Goal: Task Accomplishment & Management: Manage account settings

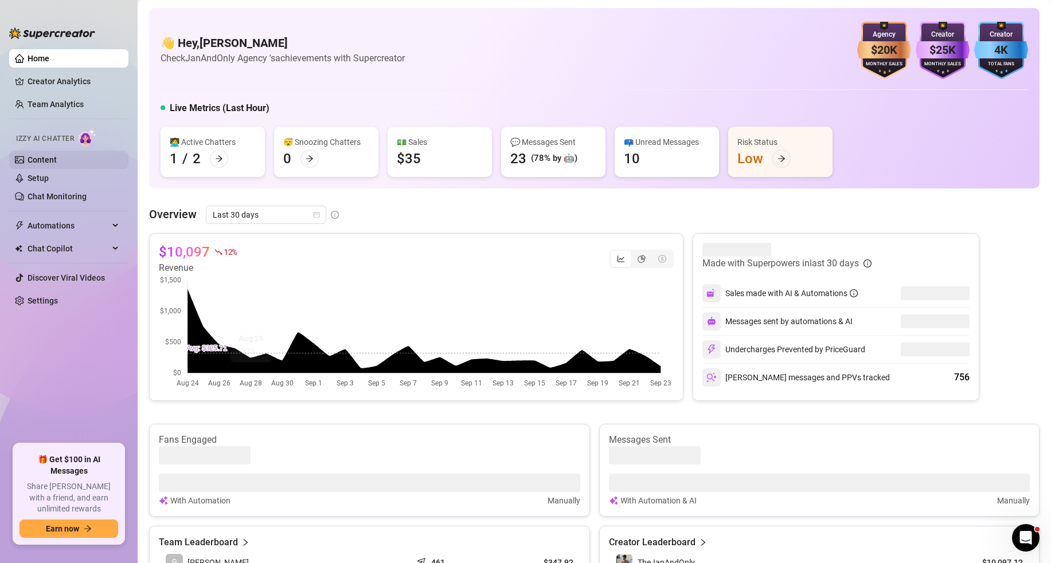
click at [57, 161] on link "Content" at bounding box center [42, 159] width 29 height 9
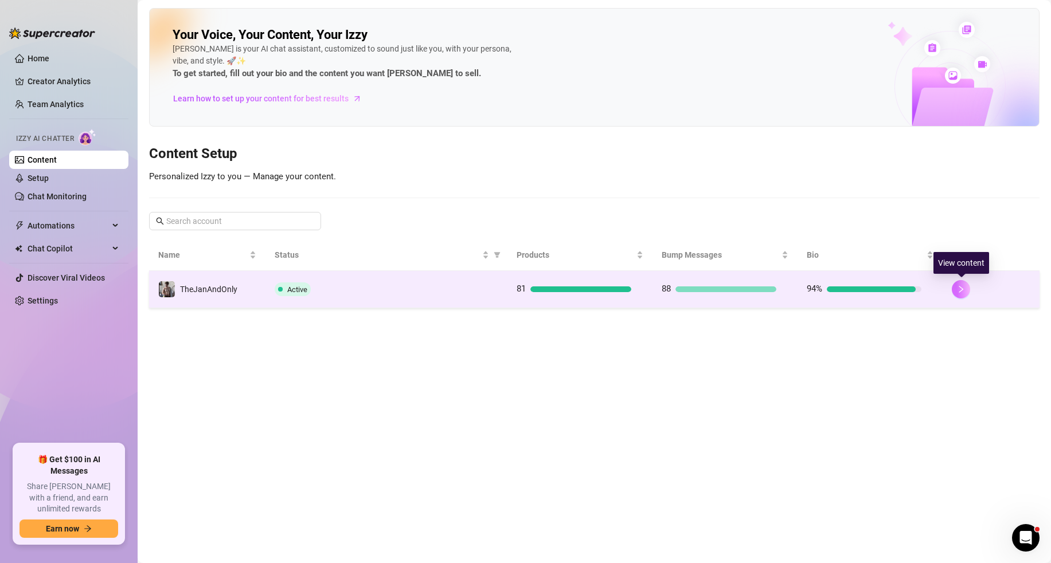
click at [962, 290] on icon "right" at bounding box center [961, 289] width 4 height 7
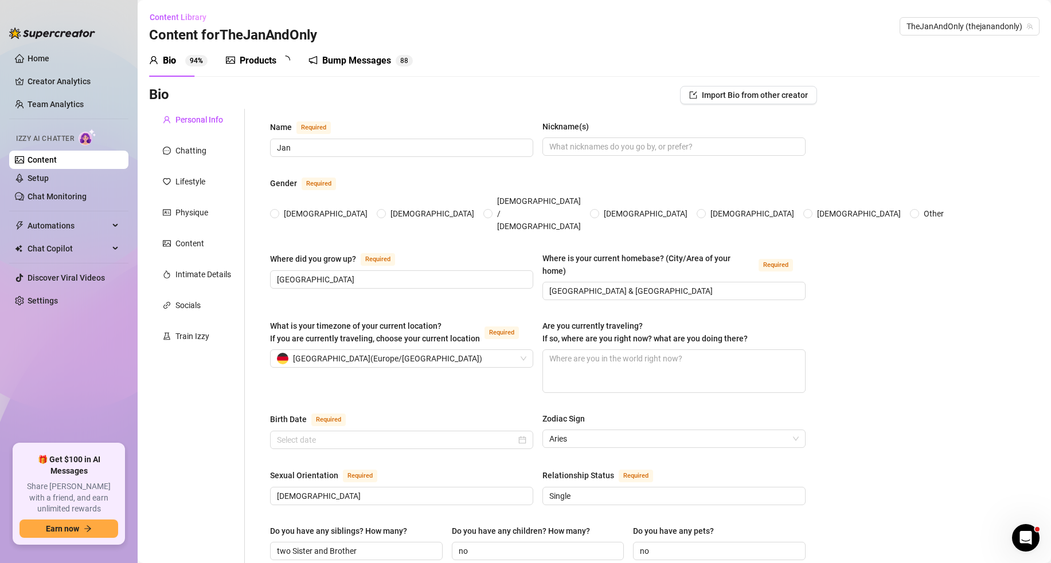
radio input "true"
type input "[DATE]"
click at [253, 64] on div "Products" at bounding box center [258, 61] width 37 height 14
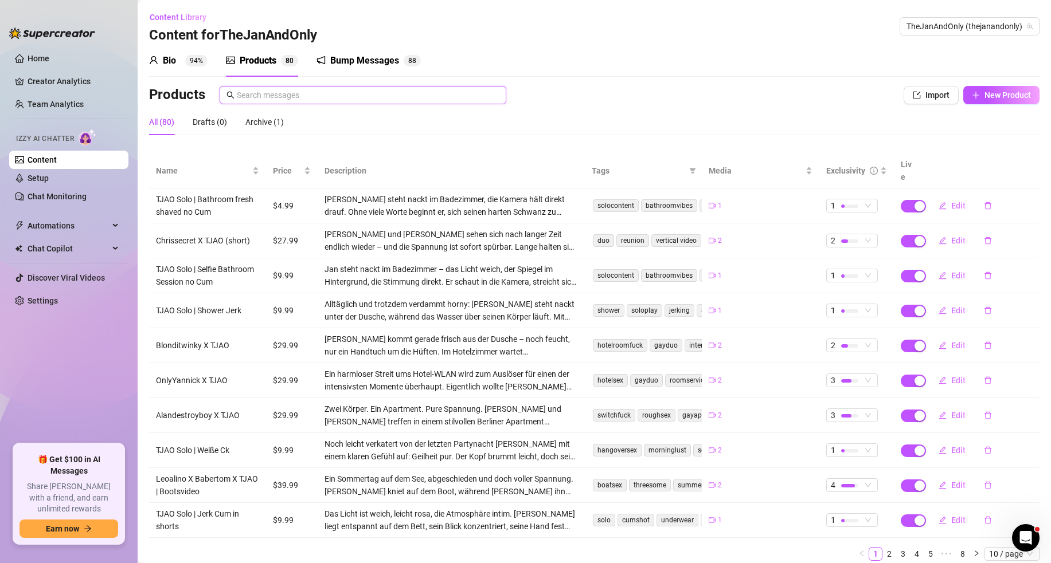
click at [271, 96] on input "text" at bounding box center [368, 95] width 262 height 13
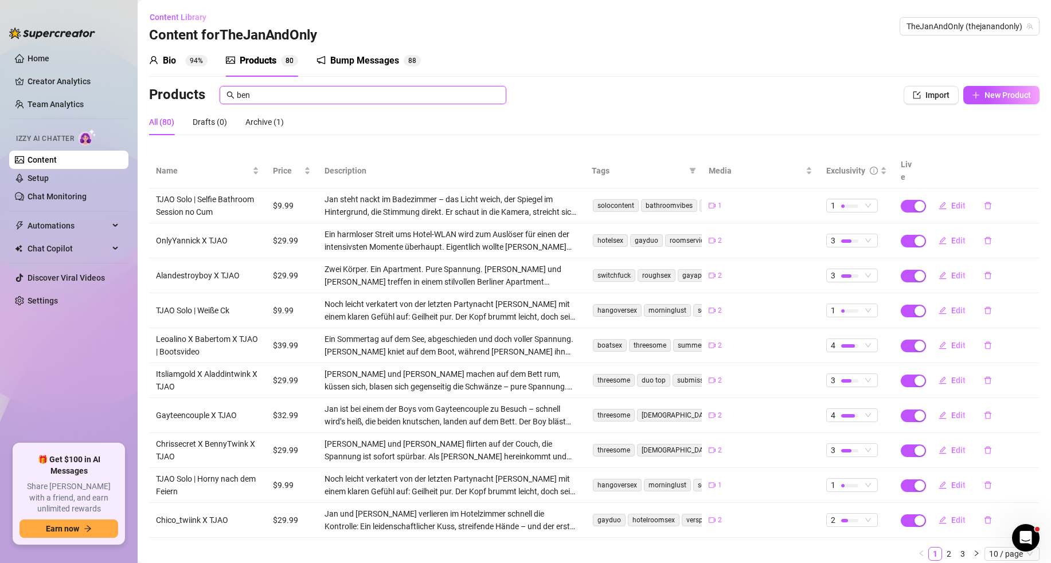
click at [266, 96] on input "ben" at bounding box center [368, 95] width 262 height 13
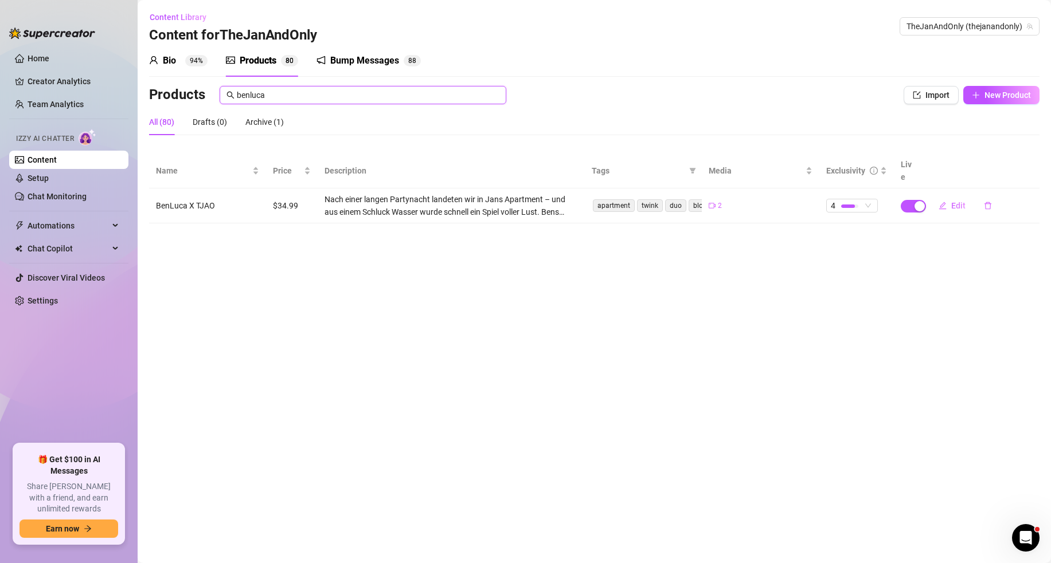
type input "benluca"
click at [210, 192] on td "BenLuca X TJAO" at bounding box center [207, 206] width 117 height 35
click at [958, 201] on span "Edit" at bounding box center [958, 205] width 14 height 9
type textarea "Uff ich sag dir [PERSON_NAME] hat sich so geil angefühlt 🥵 Ich hatte schon lang…"
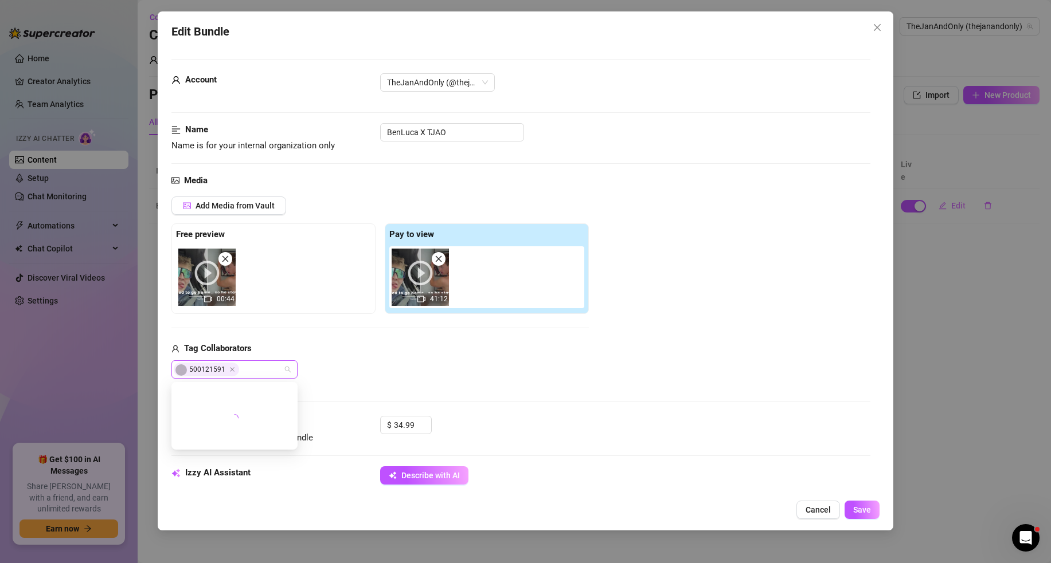
click at [261, 370] on div "500121591" at bounding box center [228, 370] width 109 height 16
type input "lio"
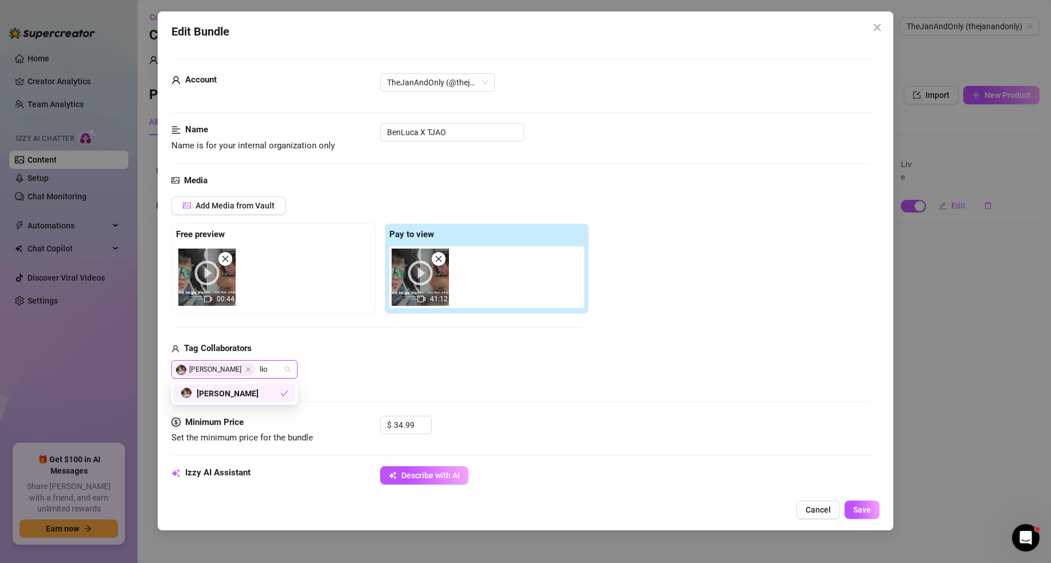
click at [245, 396] on div "[PERSON_NAME]" at bounding box center [231, 393] width 100 height 13
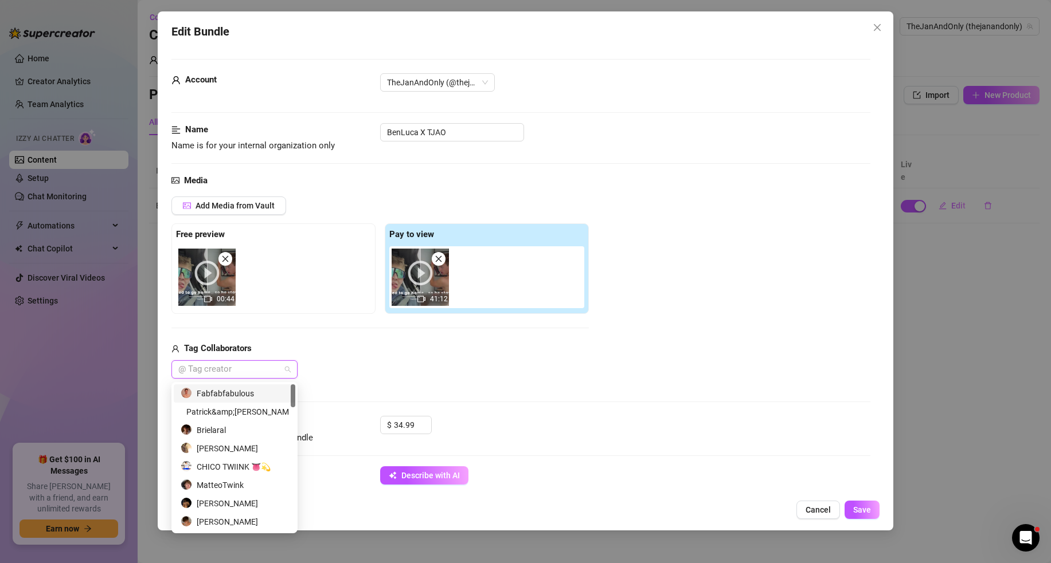
click at [239, 367] on div at bounding box center [228, 370] width 109 height 16
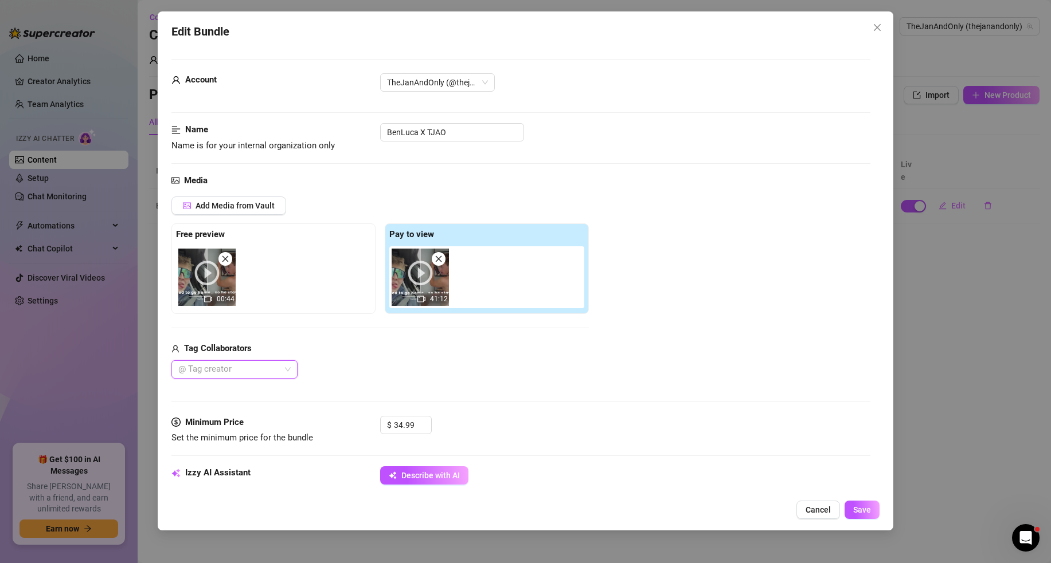
click at [239, 367] on div at bounding box center [228, 370] width 109 height 16
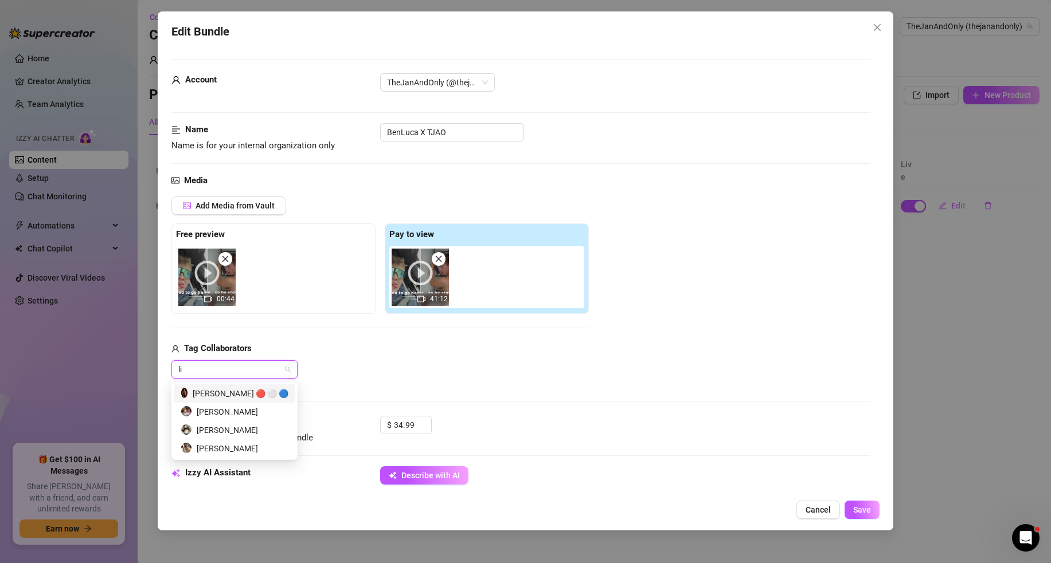
type input "lio"
click at [233, 398] on div "[PERSON_NAME]" at bounding box center [235, 393] width 108 height 13
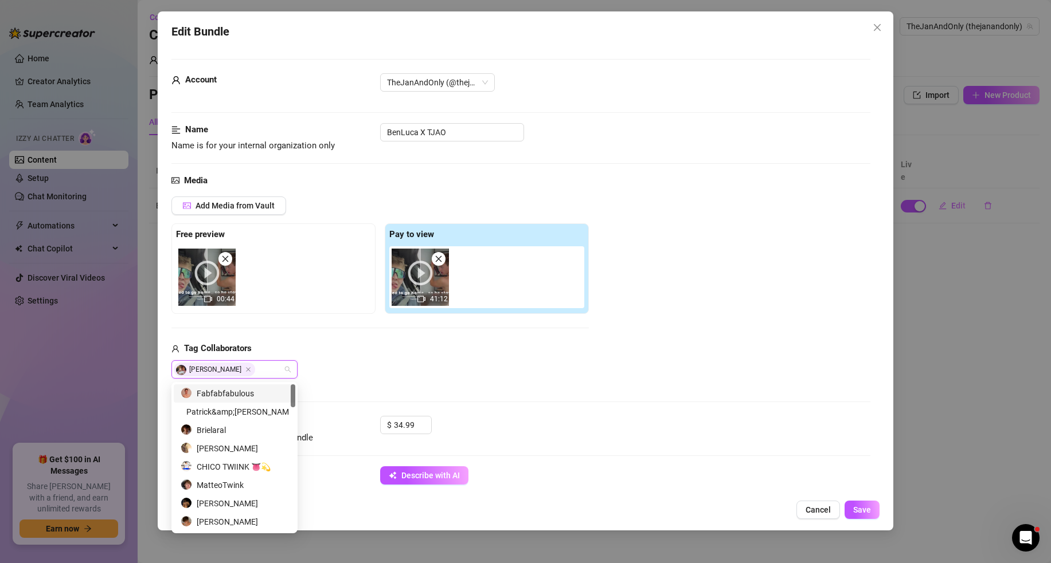
click at [425, 353] on div "Tag Collaborators" at bounding box center [379, 349] width 417 height 14
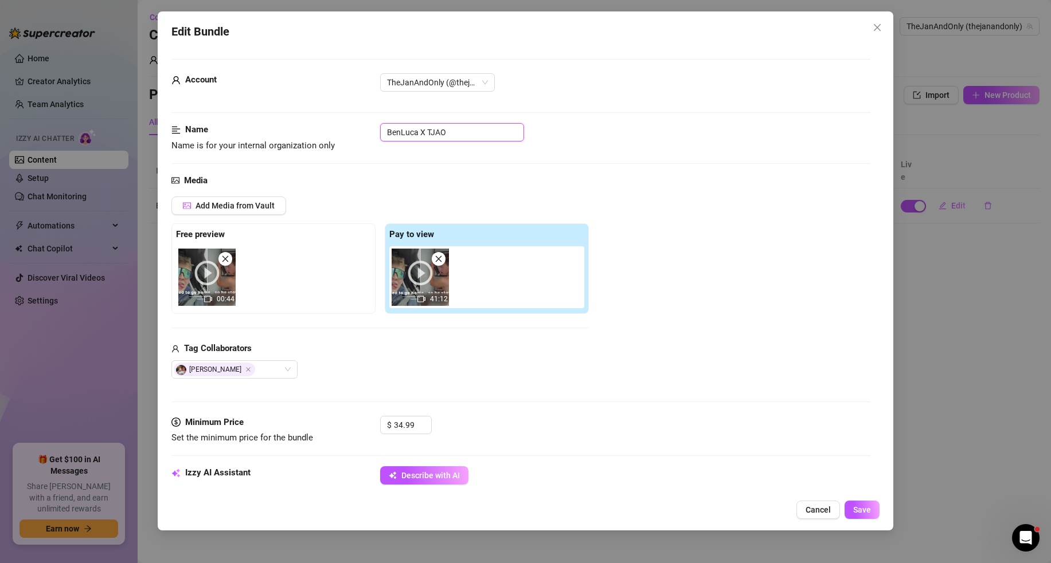
click at [420, 131] on input "BenLuca X TJAO" at bounding box center [452, 132] width 144 height 18
type input "BenLuca ([PERSON_NAME]) X TJAO"
click at [653, 192] on div "Media Add Media from Vault Free preview 00:44 Pay to view 41:12 Tag Collaborato…" at bounding box center [520, 295] width 699 height 242
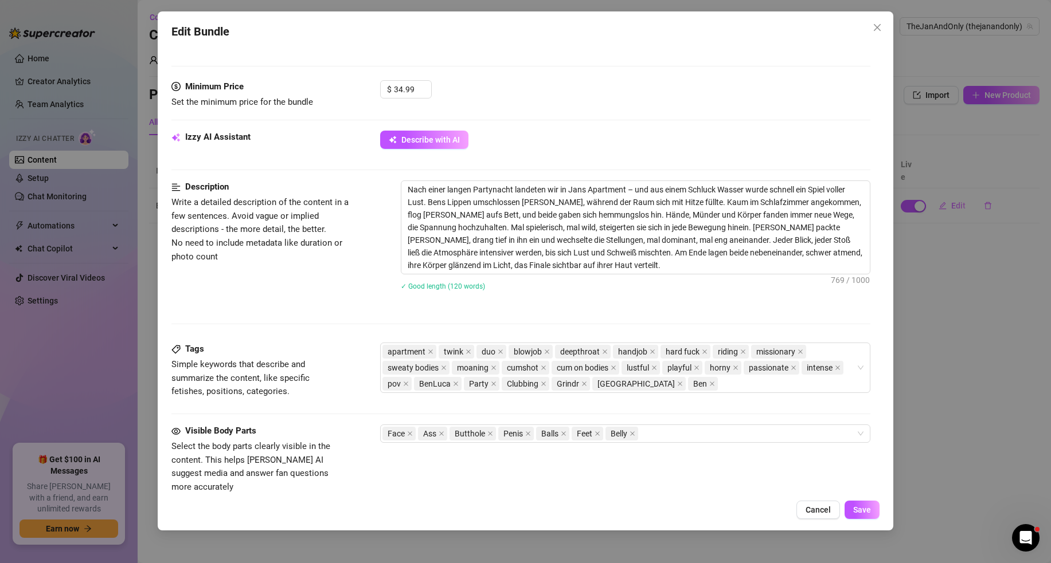
scroll to position [340, 0]
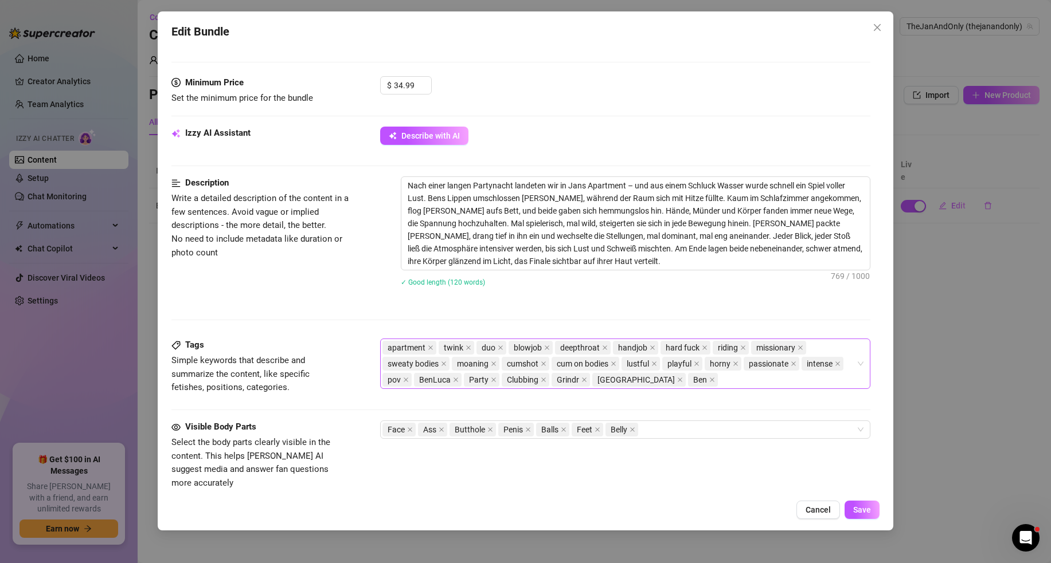
click at [692, 381] on div "apartment twink duo blowjob deepthroat handjob hard fuck riding [DEMOGRAPHIC_DA…" at bounding box center [618, 364] width 473 height 48
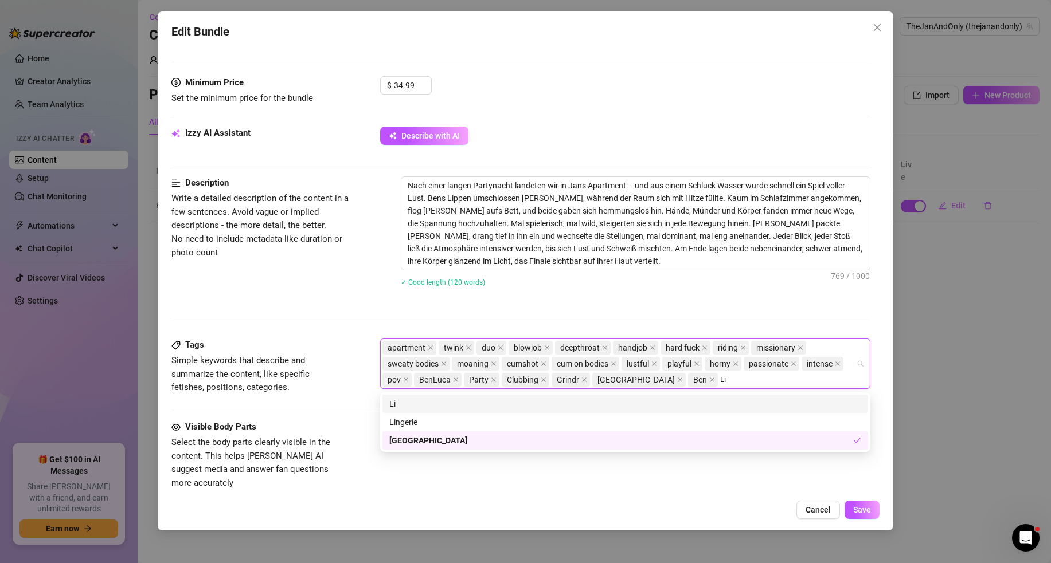
type input "Lio"
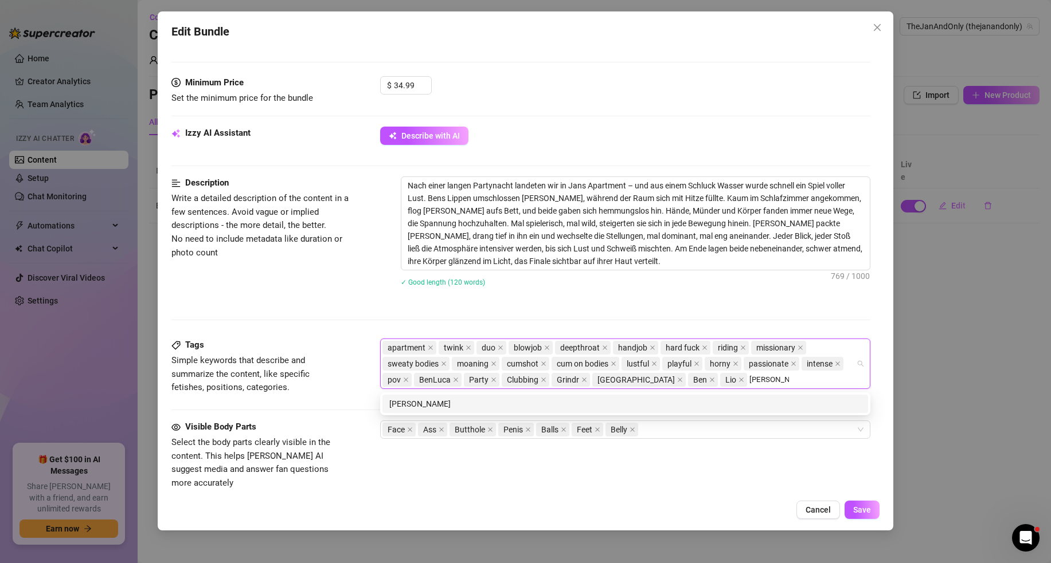
type input "[PERSON_NAME]"
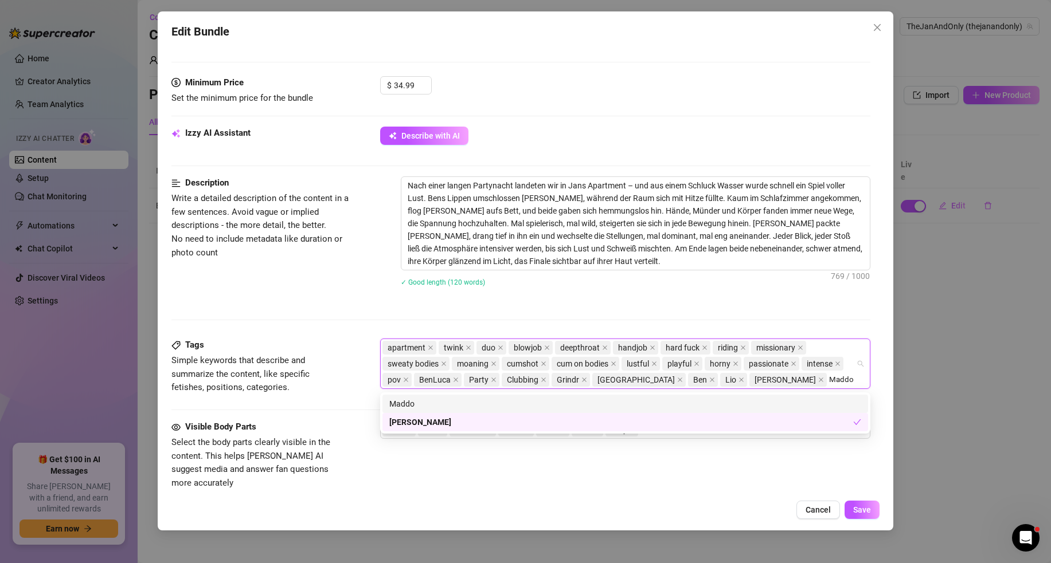
type input "Maddox"
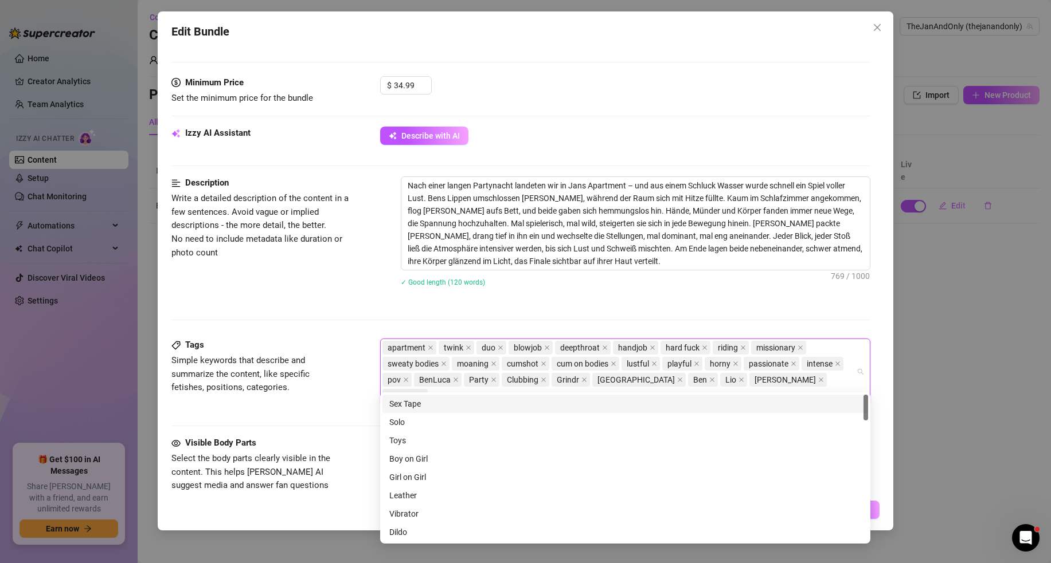
click at [547, 291] on div "✓ Good length (120 words)" at bounding box center [635, 282] width 469 height 18
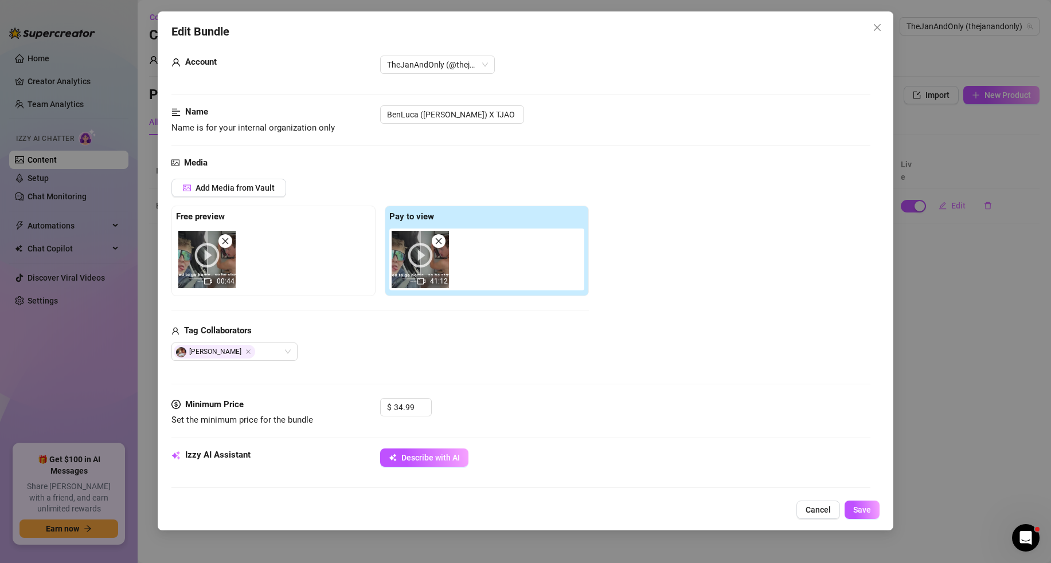
scroll to position [0, 0]
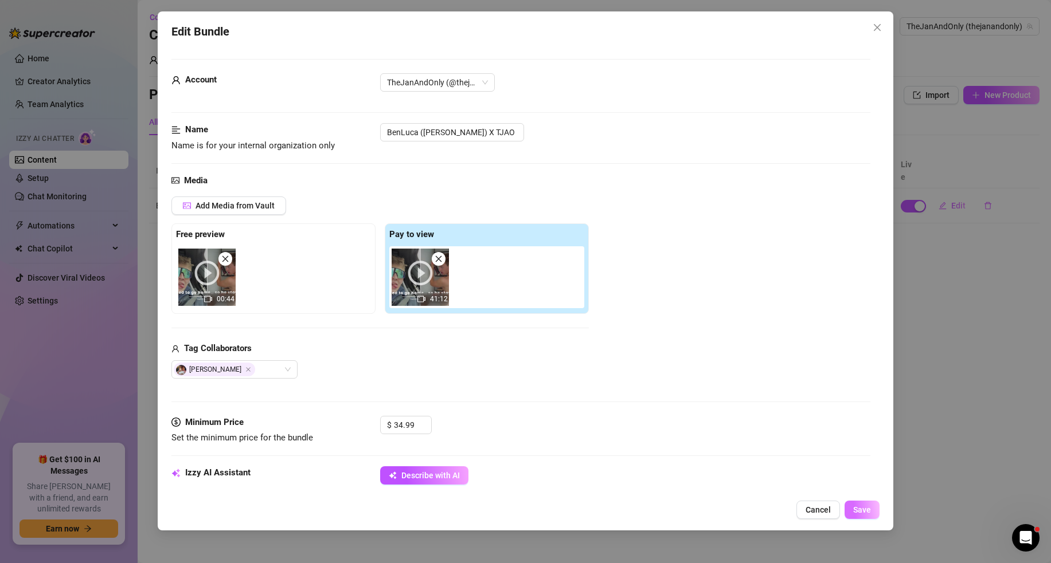
click at [868, 511] on span "Save" at bounding box center [862, 509] width 18 height 9
